Goal: Task Accomplishment & Management: Use online tool/utility

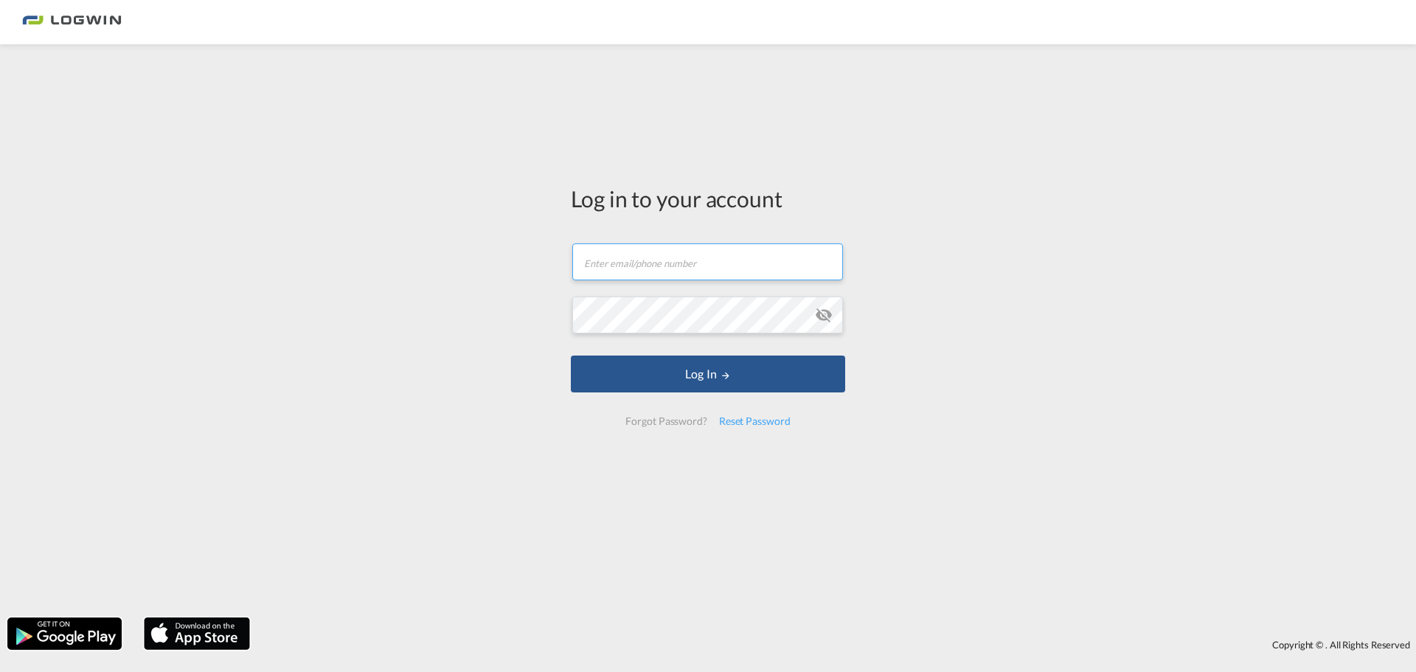
click at [652, 263] on input "text" at bounding box center [707, 261] width 271 height 37
type input "[EMAIL_ADDRESS][PERSON_NAME][DOMAIN_NAME]"
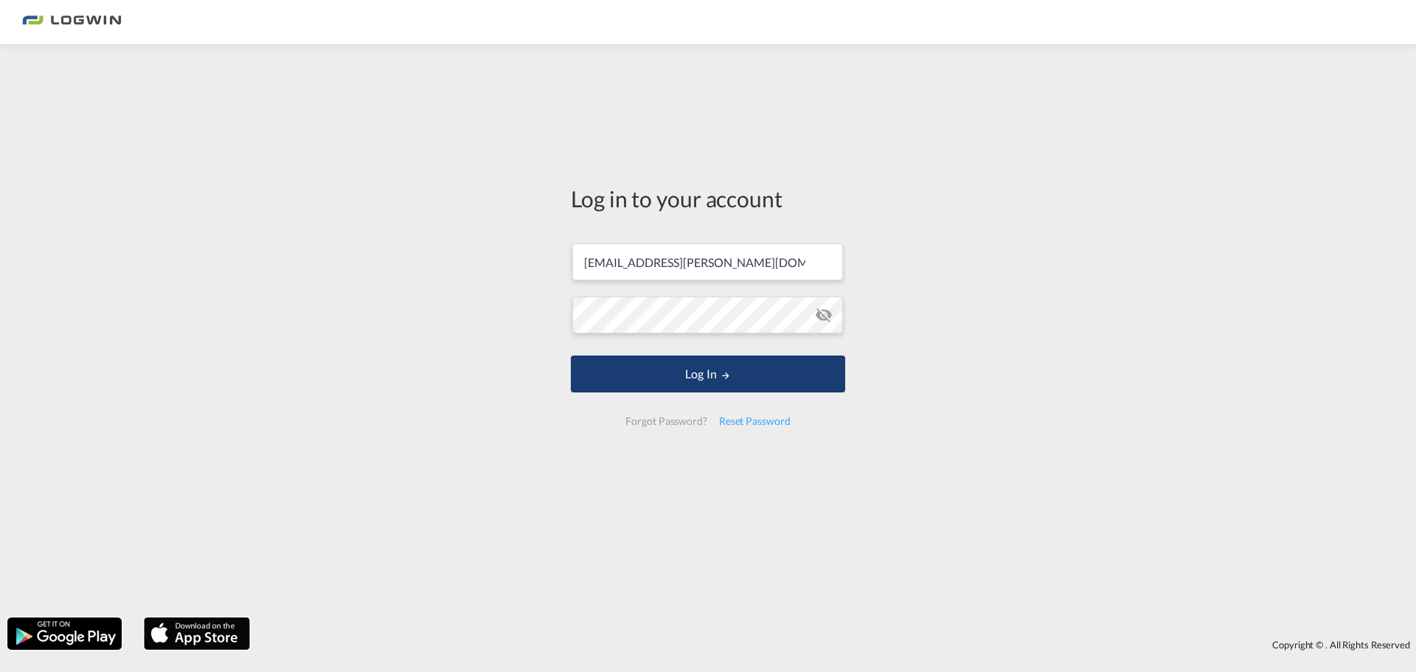
click at [699, 379] on button "Log In" at bounding box center [708, 373] width 274 height 37
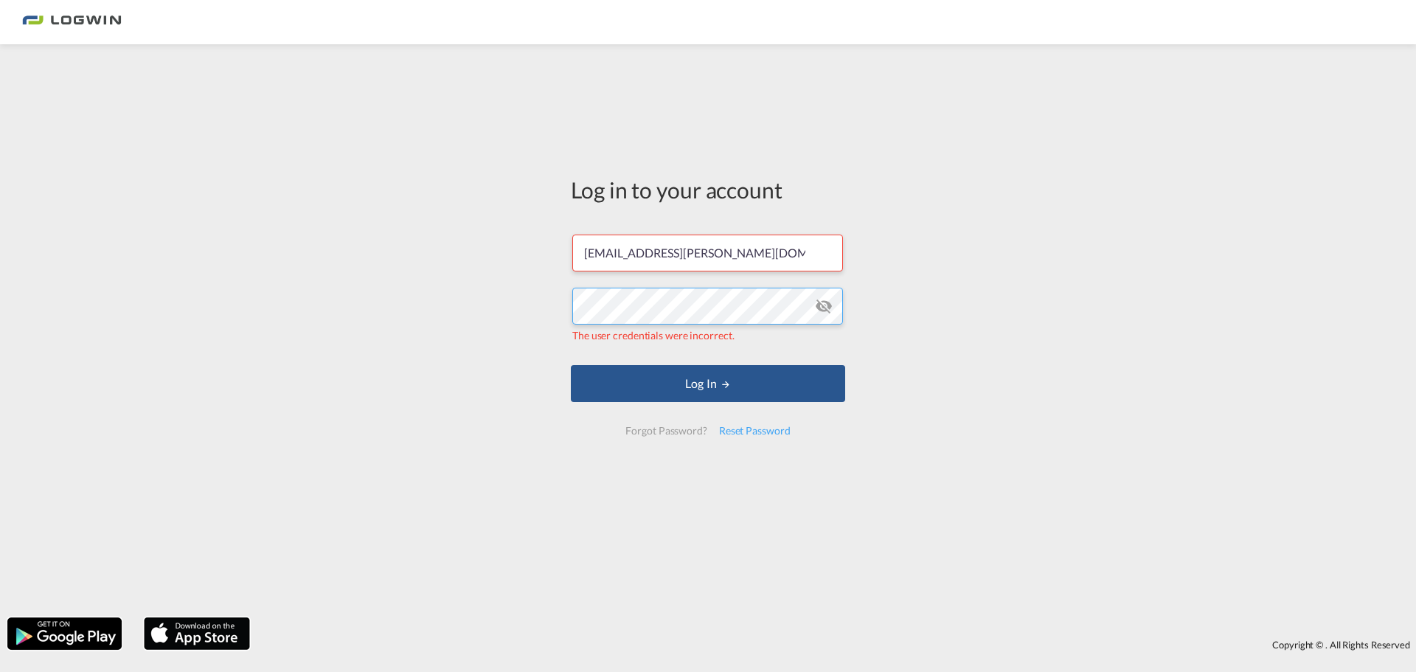
click at [444, 296] on div "Log in to your account [PERSON_NAME][EMAIL_ADDRESS][PERSON_NAME][DOMAIN_NAME] T…" at bounding box center [708, 331] width 1416 height 558
click at [389, 273] on div "Log in to your account [PERSON_NAME][EMAIL_ADDRESS][PERSON_NAME][DOMAIN_NAME] T…" at bounding box center [708, 331] width 1416 height 558
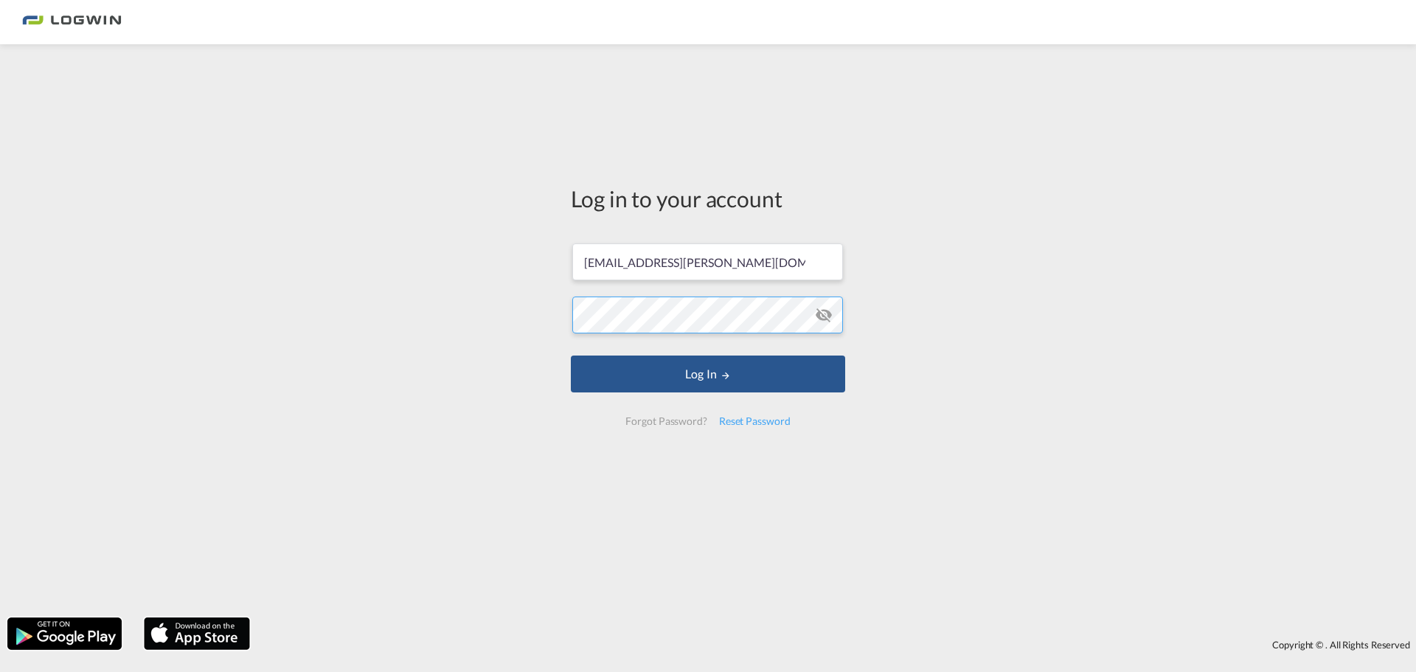
click at [571, 355] on button "Log In" at bounding box center [708, 373] width 274 height 37
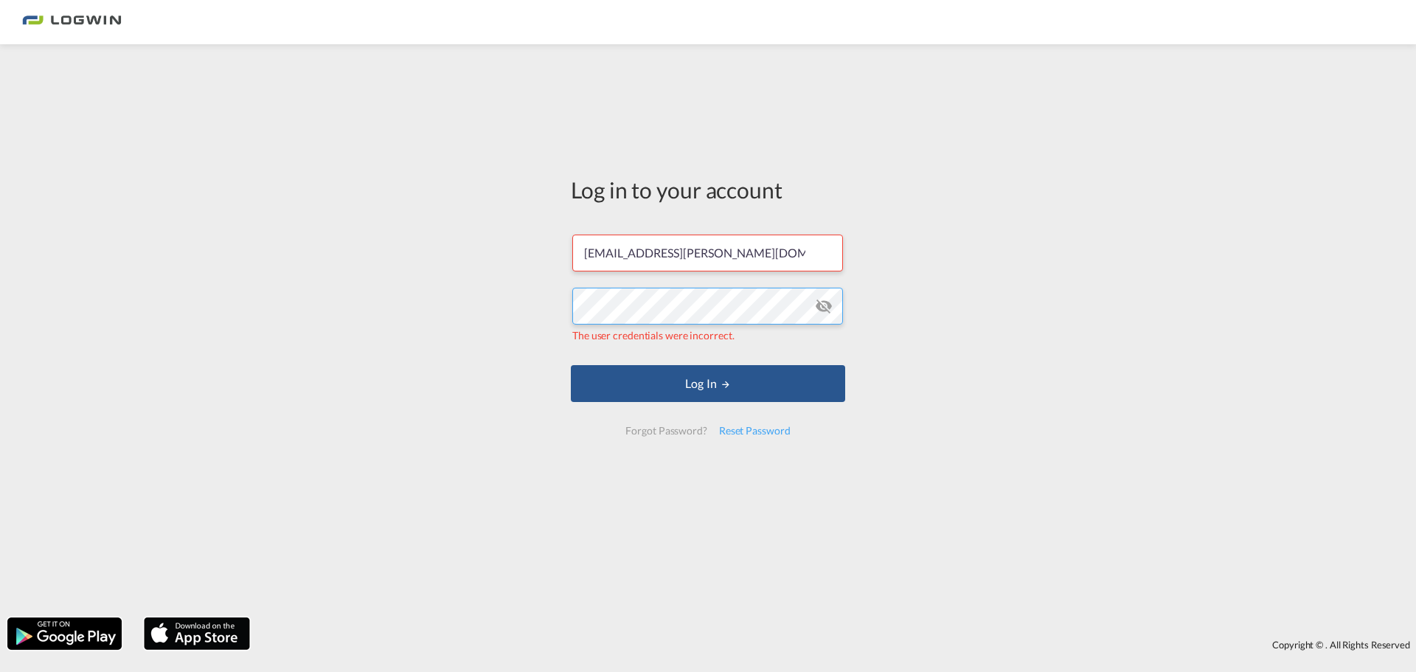
click at [307, 275] on div "Log in to your account [PERSON_NAME][EMAIL_ADDRESS][PERSON_NAME][DOMAIN_NAME] T…" at bounding box center [708, 331] width 1416 height 558
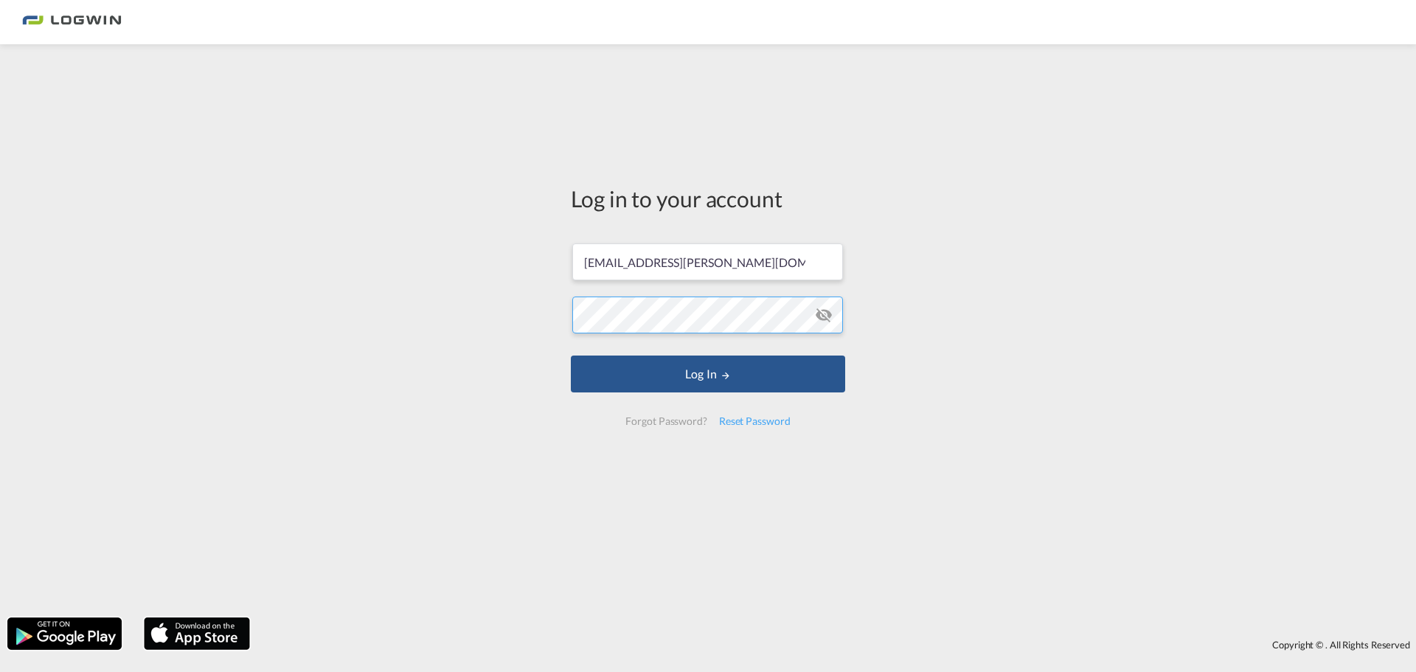
click at [571, 355] on button "Log In" at bounding box center [708, 373] width 274 height 37
